Goal: Check status: Check status

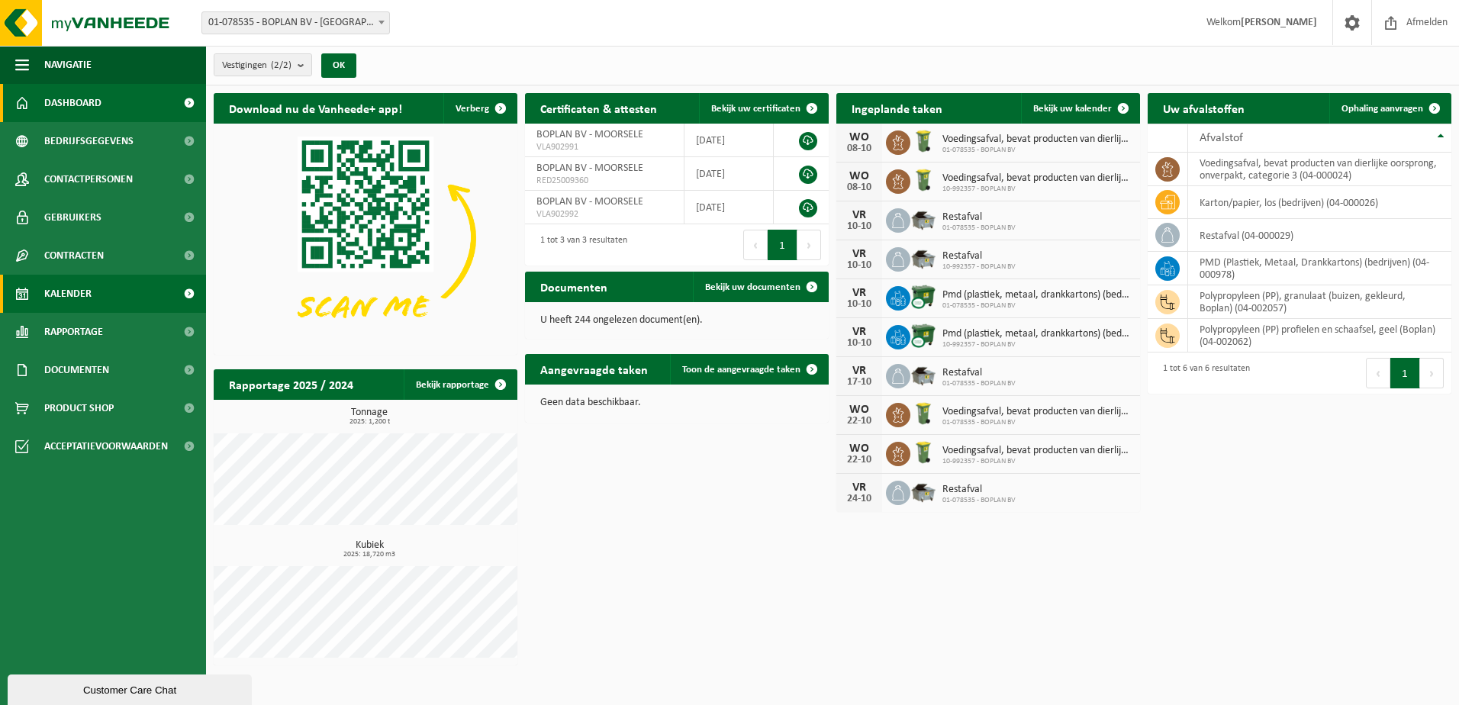
click at [90, 294] on span "Kalender" at bounding box center [67, 294] width 47 height 38
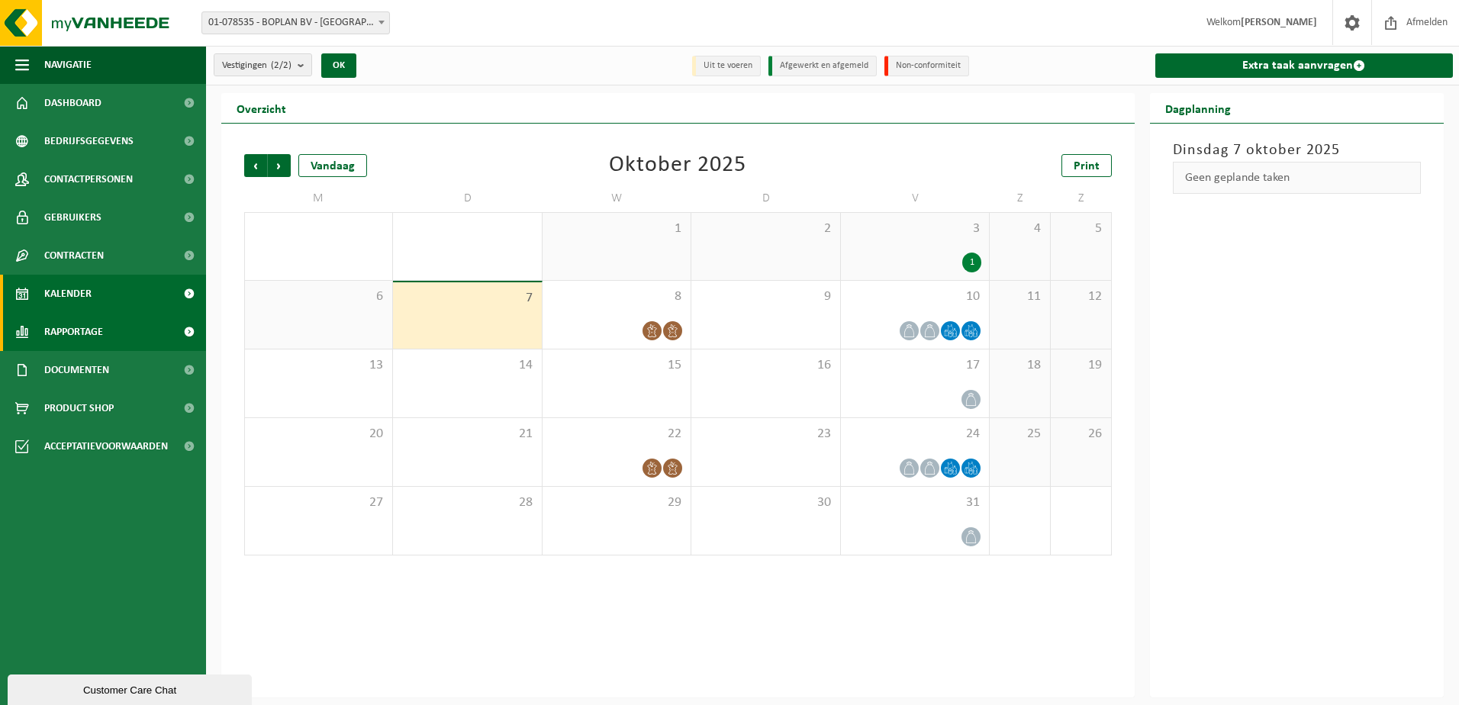
click at [119, 333] on link "Rapportage" at bounding box center [103, 332] width 206 height 38
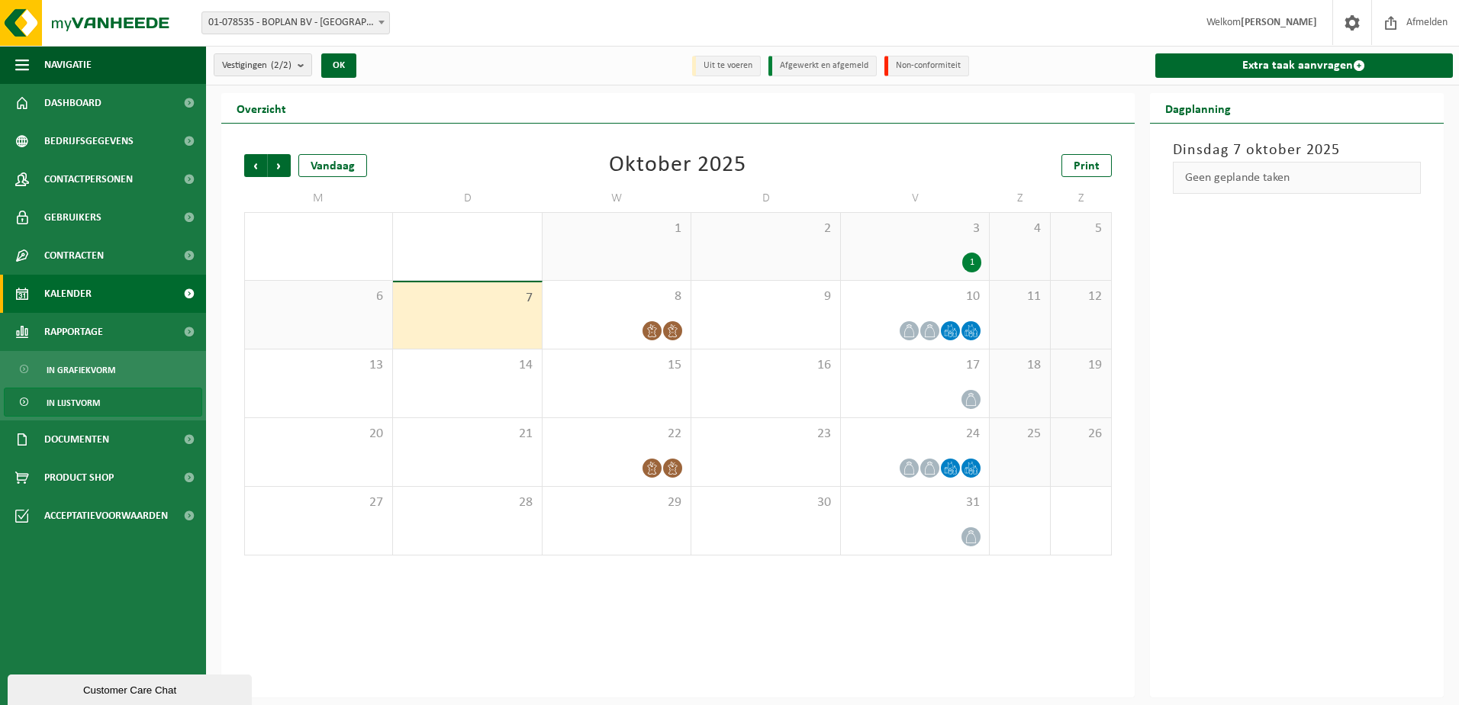
click at [104, 402] on link "In lijstvorm" at bounding box center [103, 402] width 198 height 29
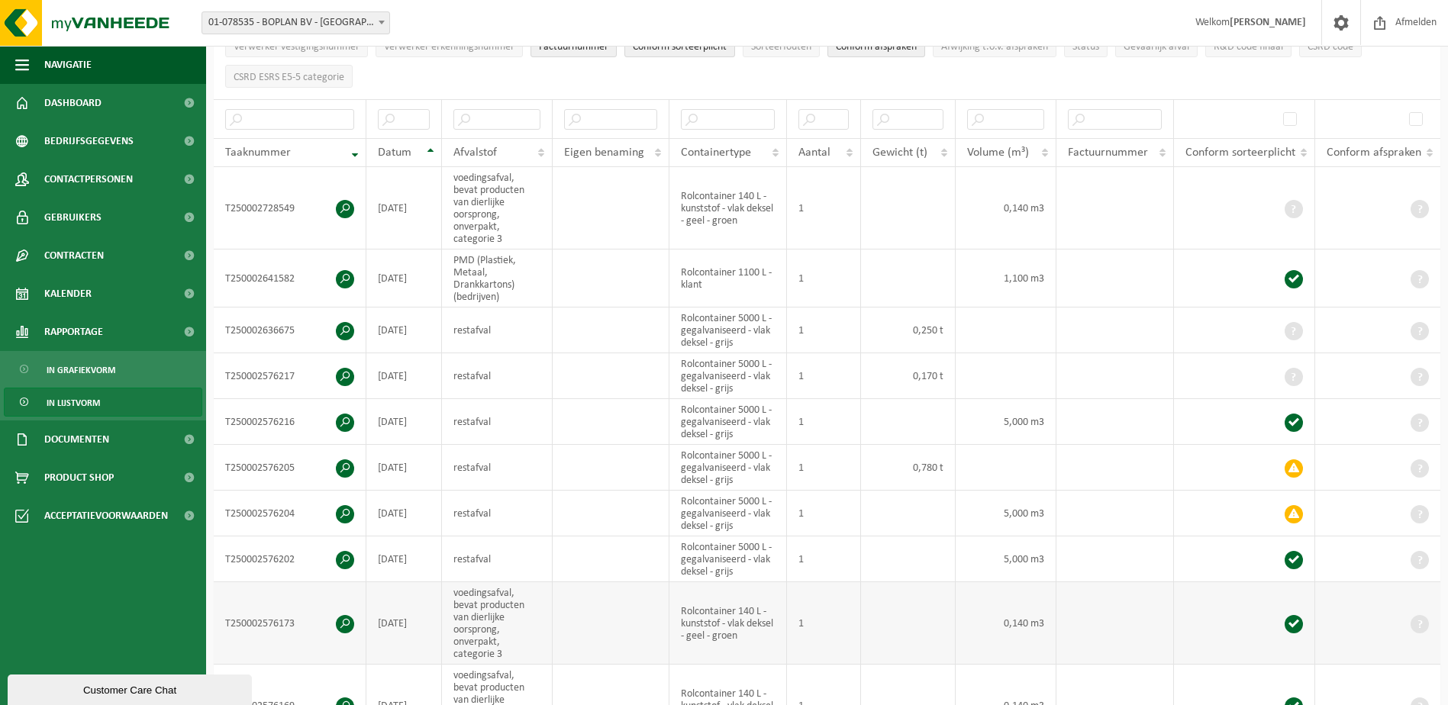
scroll to position [153, 0]
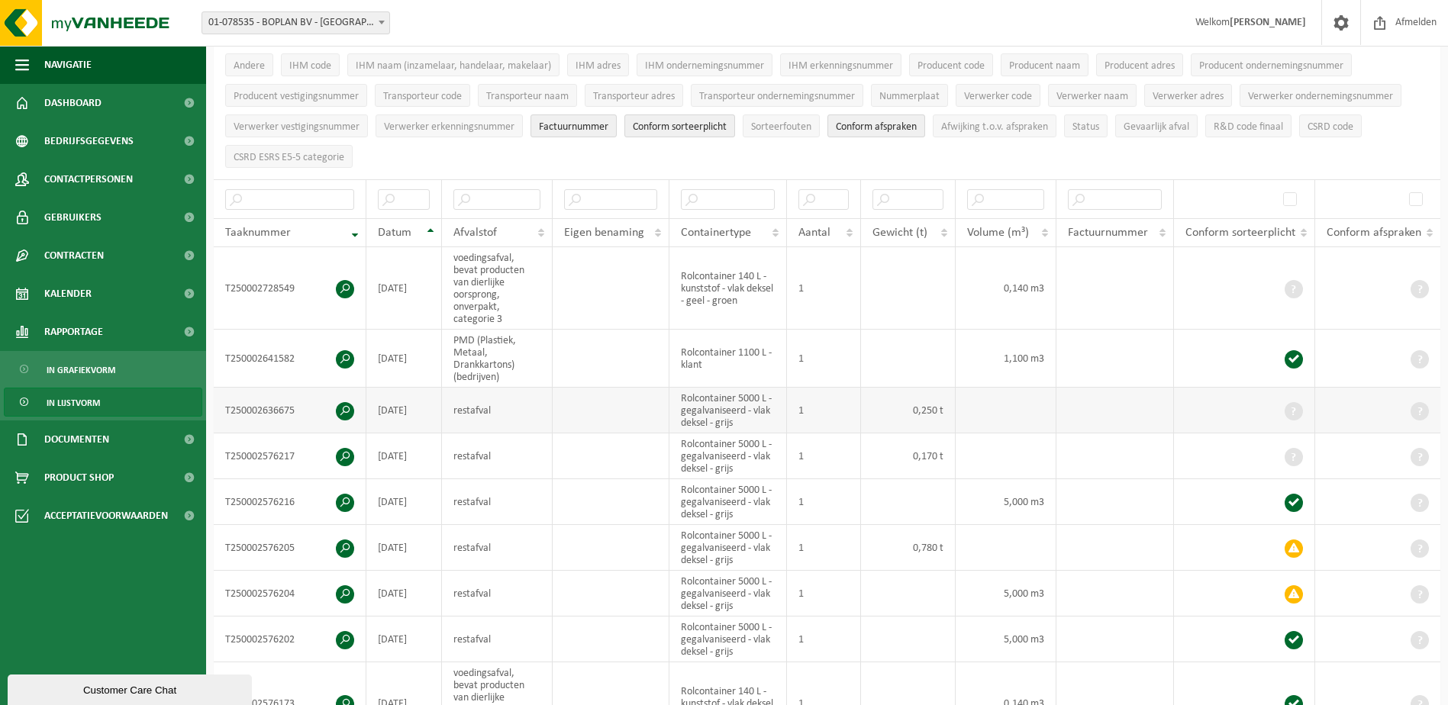
click at [928, 406] on td "0,250 t" at bounding box center [908, 411] width 95 height 46
click at [940, 455] on td "0,170 t" at bounding box center [908, 457] width 95 height 46
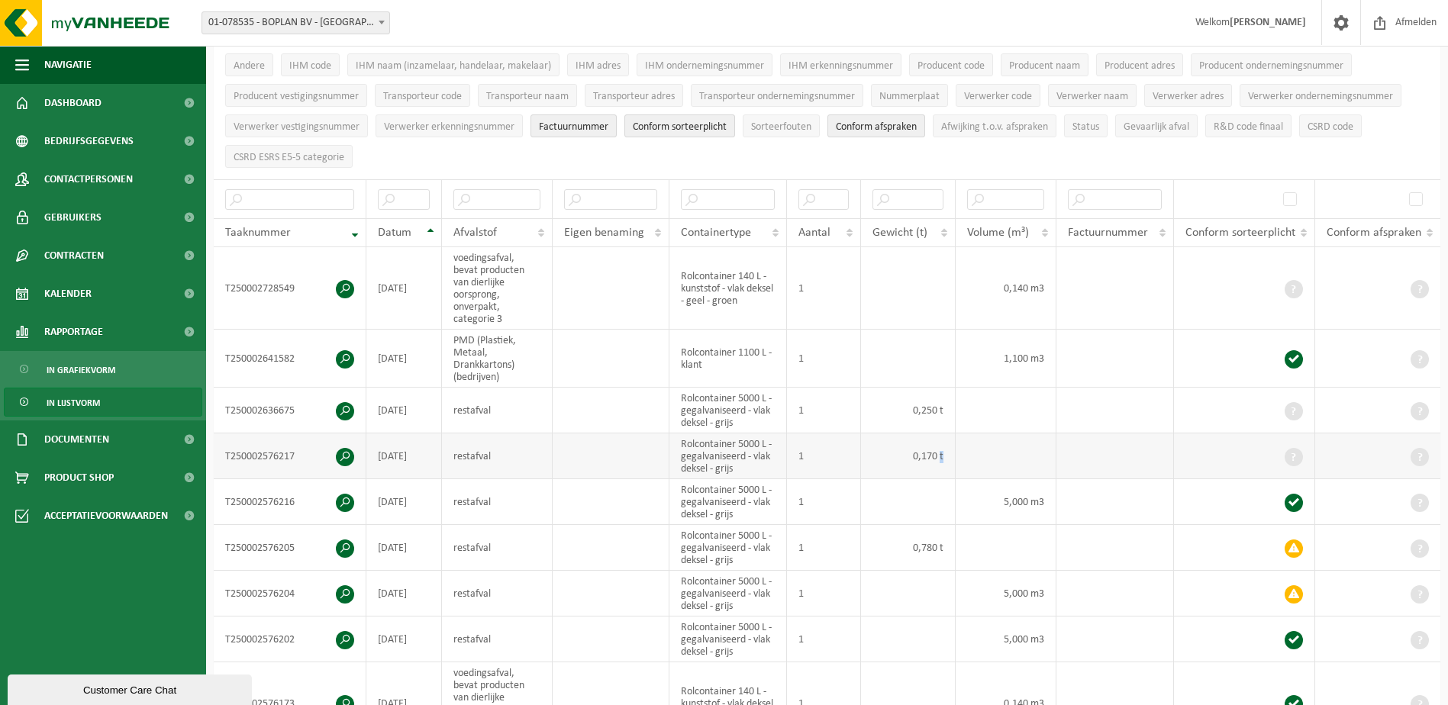
click at [940, 455] on td "0,170 t" at bounding box center [908, 457] width 95 height 46
